Goal: Navigation & Orientation: Understand site structure

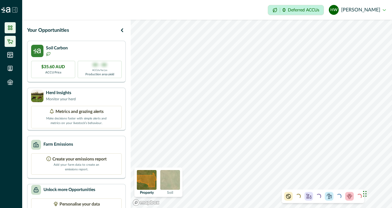
click at [9, 42] on icon at bounding box center [10, 41] width 6 height 5
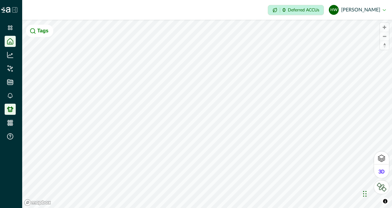
click at [11, 109] on icon at bounding box center [10, 109] width 6 height 6
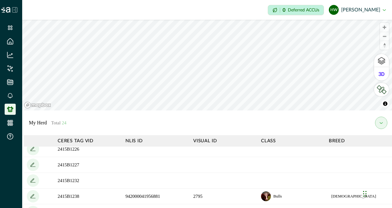
scroll to position [86, 0]
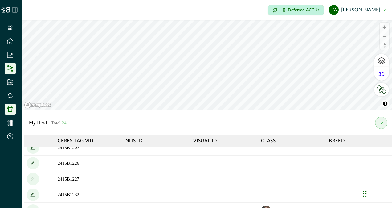
click at [10, 71] on icon at bounding box center [10, 71] width 2 height 2
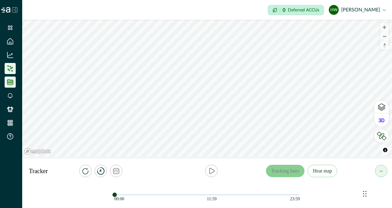
click at [9, 80] on icon at bounding box center [10, 82] width 6 height 6
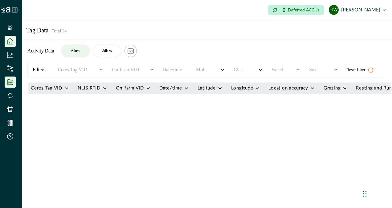
click at [9, 40] on icon at bounding box center [10, 41] width 6 height 6
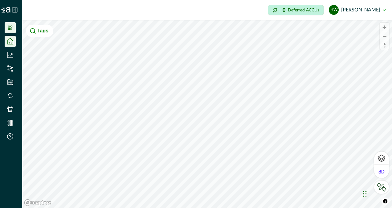
click at [9, 30] on icon at bounding box center [10, 28] width 6 height 6
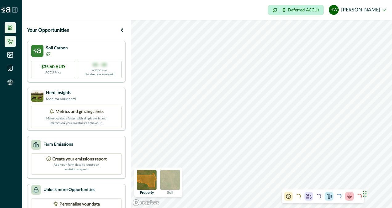
click at [9, 41] on icon at bounding box center [10, 41] width 6 height 6
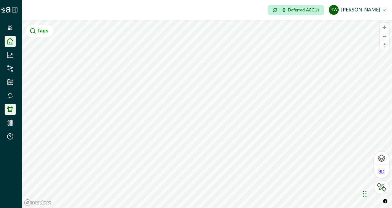
click at [10, 109] on icon at bounding box center [10, 109] width 6 height 6
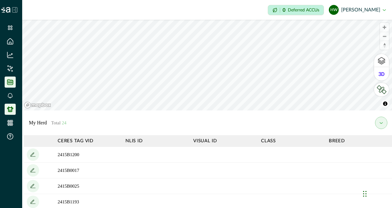
click at [13, 79] on li at bounding box center [10, 81] width 11 height 11
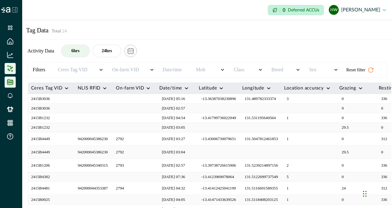
click at [12, 69] on icon at bounding box center [10, 68] width 6 height 6
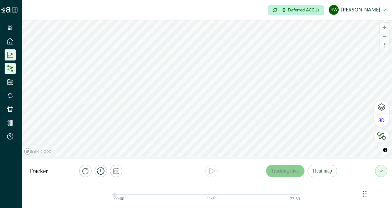
click at [9, 54] on icon at bounding box center [10, 55] width 6 height 6
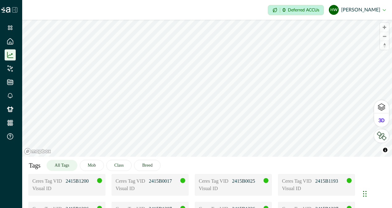
click at [212, 157] on div "© Mapbox © OpenStreetMap Improve this map © Maxar Tags All Tags Mob Class Breed…" at bounding box center [207, 88] width 370 height 137
click at [201, 157] on div "© Mapbox © OpenStreetMap Improve this map © Maxar Tags All Tags Mob Class Breed…" at bounding box center [207, 88] width 370 height 137
click at [193, 157] on div "© Mapbox © OpenStreetMap Improve this map © Maxar Tags All Tags Mob Class Breed…" at bounding box center [207, 88] width 370 height 137
click at [181, 208] on html "Impersonation Mode 0 Deferred ACCUs HW [PERSON_NAME] Sign out © Mapbox © OpenSt…" at bounding box center [196, 104] width 392 height 208
click at [195, 157] on div "© Mapbox © OpenStreetMap Improve this map © Maxar Tags All Tags Mob Class Breed…" at bounding box center [207, 88] width 370 height 137
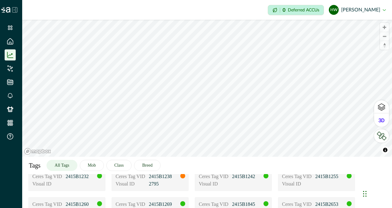
scroll to position [60, 0]
